Goal: Navigation & Orientation: Go to known website

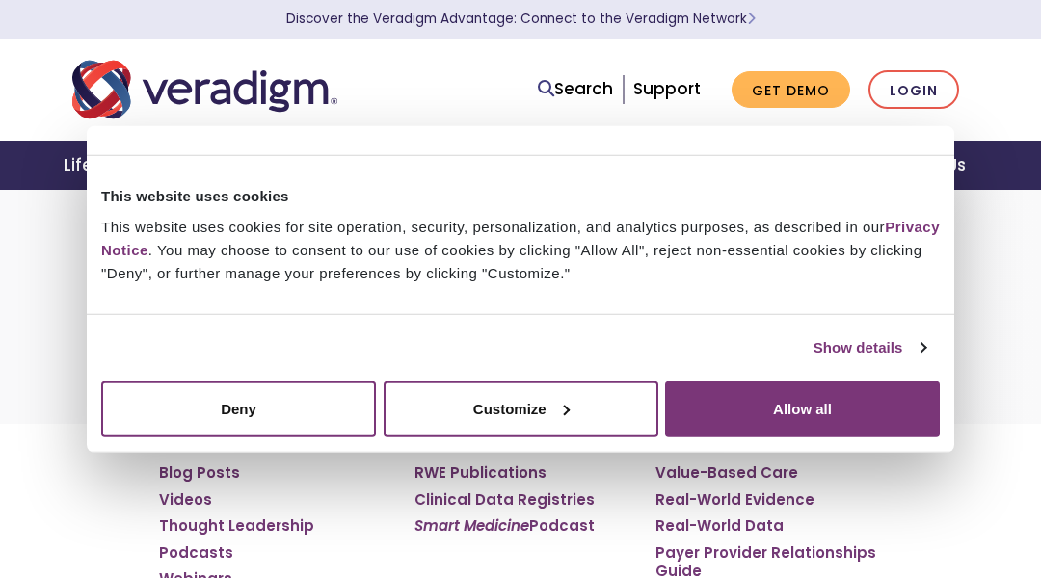
click at [96, 96] on img "Veradigm logo" at bounding box center [204, 90] width 265 height 64
